Goal: Transaction & Acquisition: Subscribe to service/newsletter

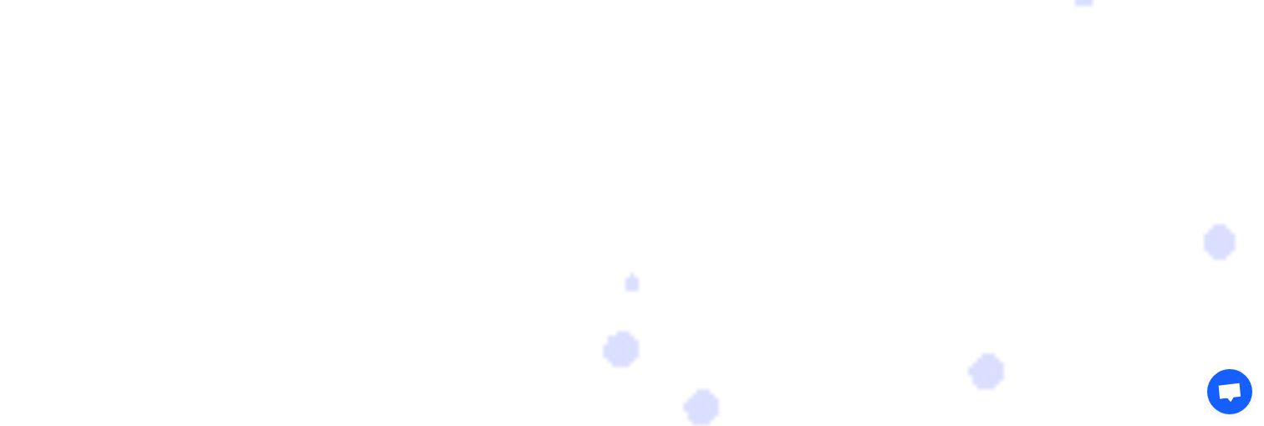
scroll to position [235, 0]
